Goal: Check status

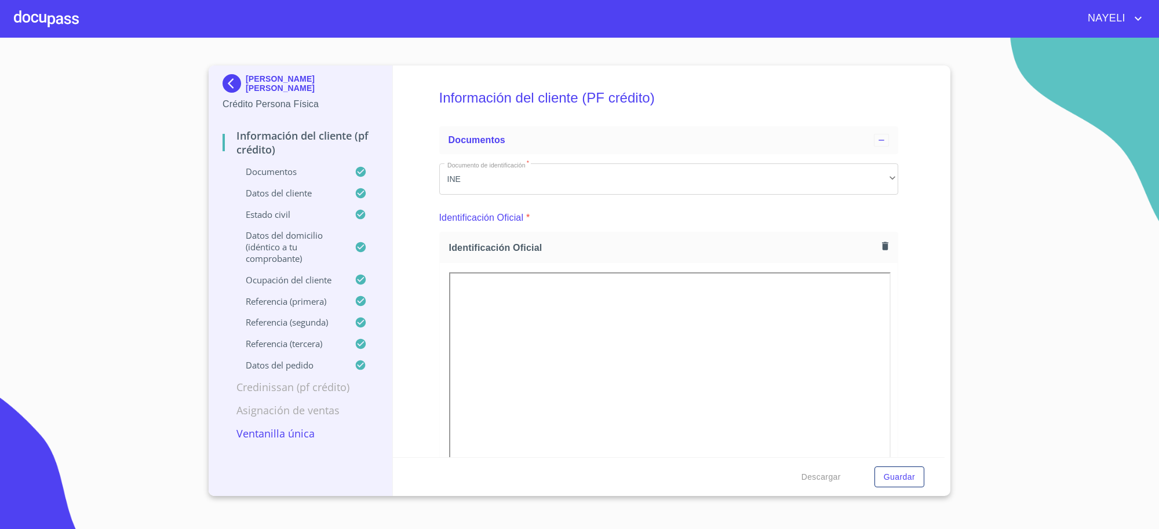
scroll to position [4203, 0]
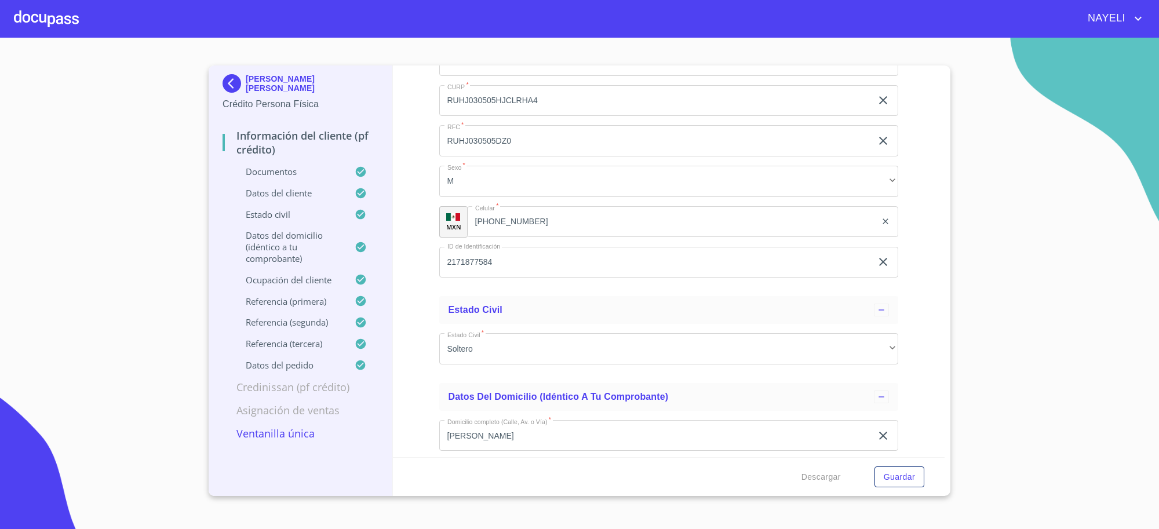
click at [262, 92] on div "[PERSON_NAME] [PERSON_NAME]" at bounding box center [301, 85] width 156 height 23
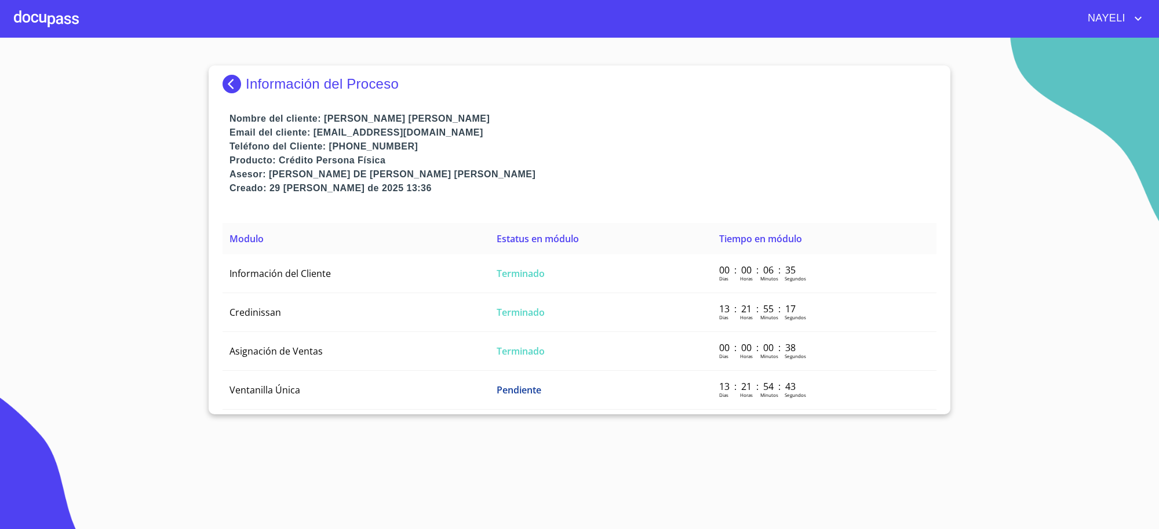
click at [256, 87] on p "Información del Proceso" at bounding box center [322, 84] width 153 height 16
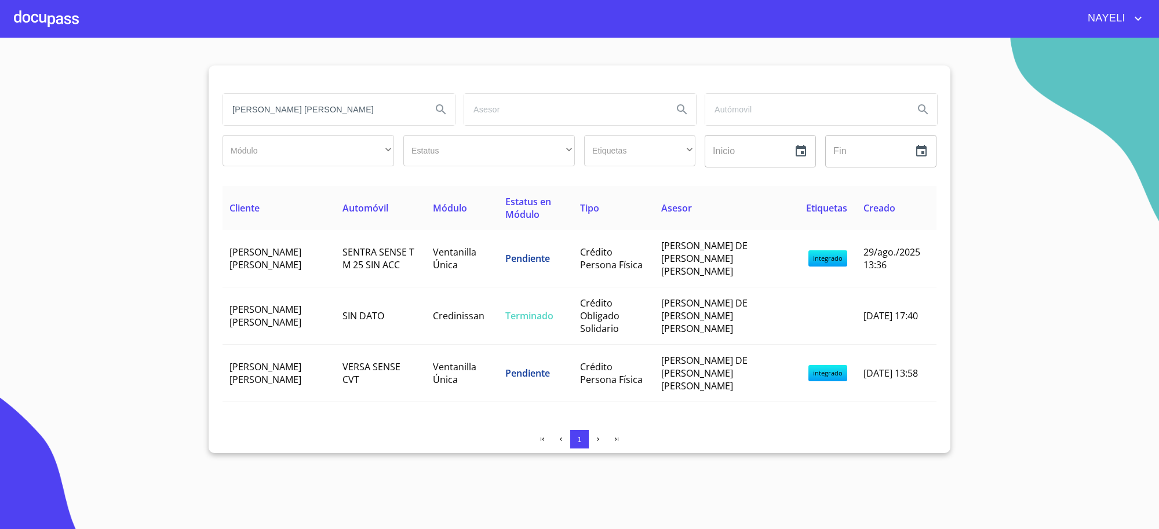
click at [282, 102] on input "[PERSON_NAME] [PERSON_NAME]" at bounding box center [322, 109] width 199 height 31
type input "[PERSON_NAME]"
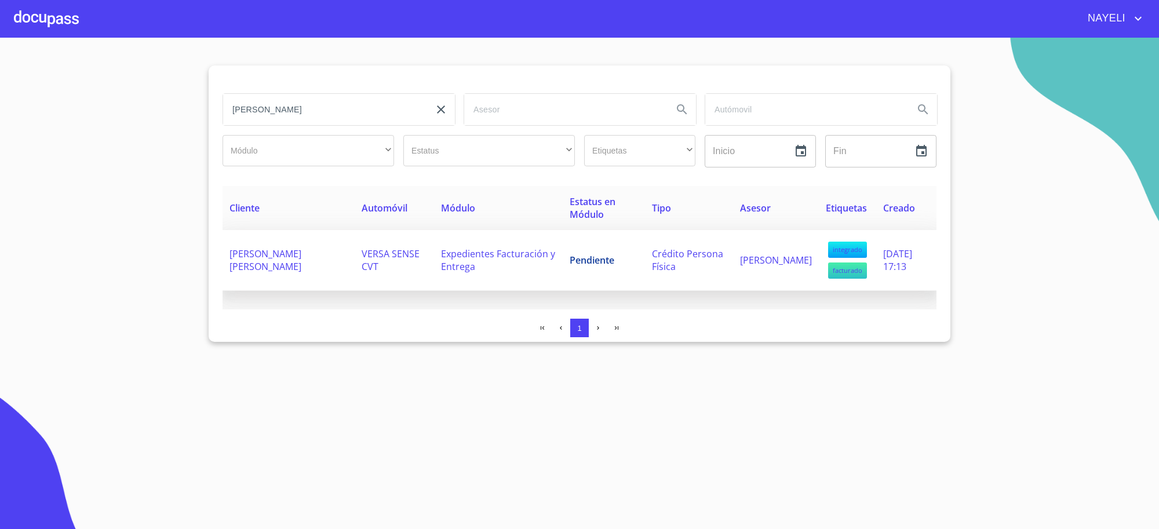
click at [517, 289] on td "Expedientes Facturación y Entrega" at bounding box center [498, 260] width 128 height 61
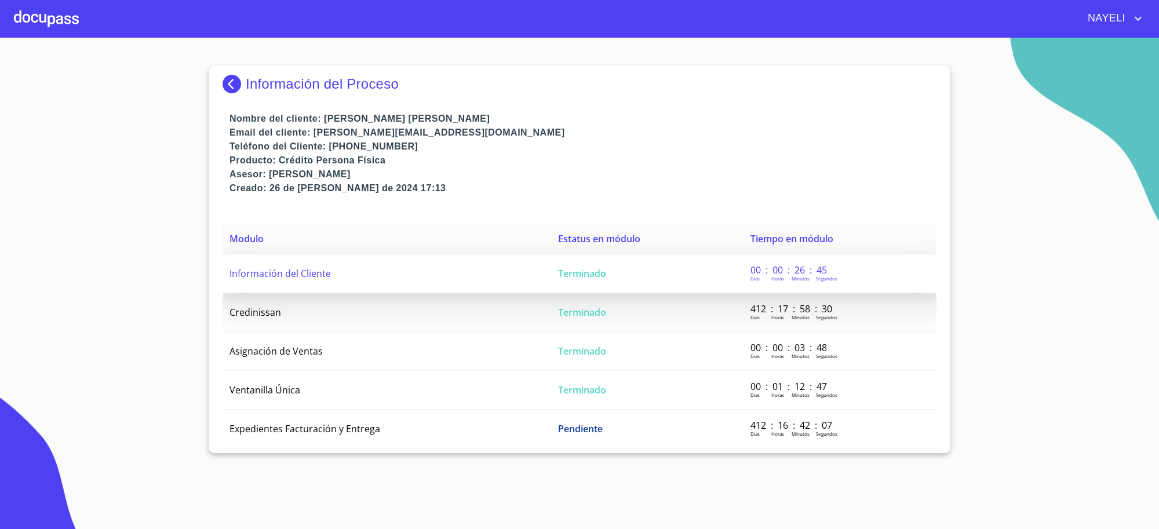
click at [519, 289] on td "Información del Cliente" at bounding box center [387, 273] width 329 height 39
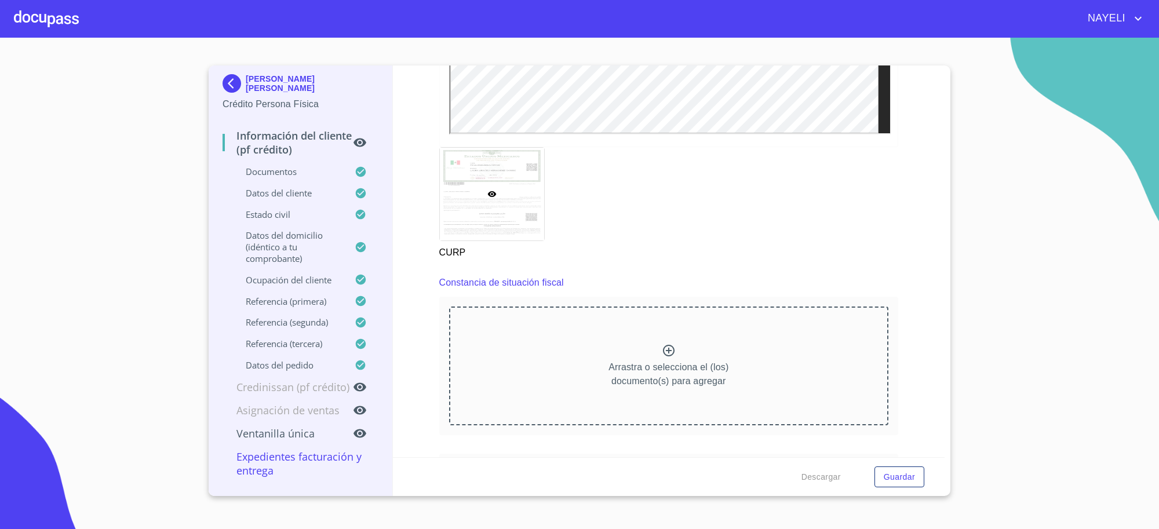
scroll to position [3106, 0]
